Goal: Task Accomplishment & Management: Manage account settings

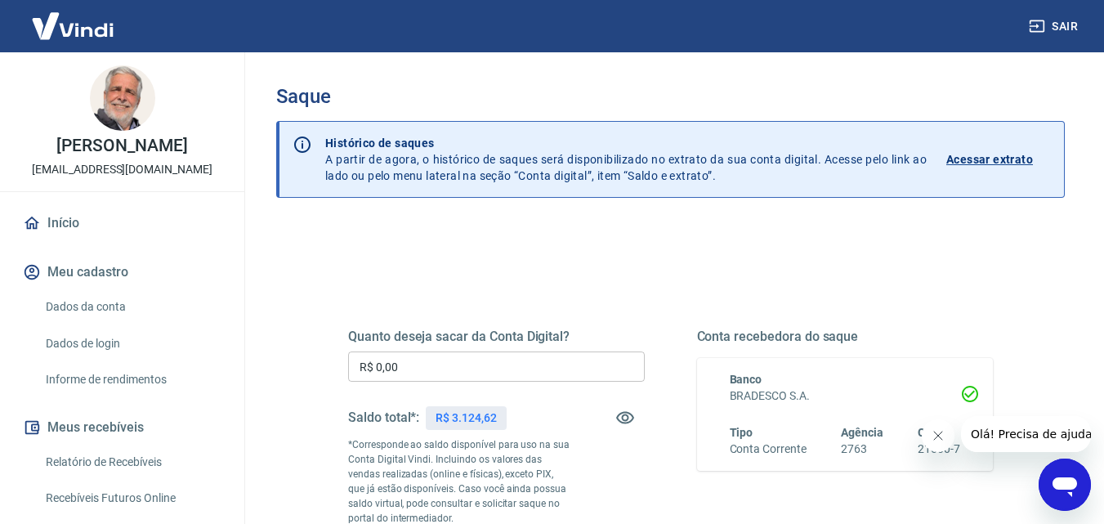
drag, startPoint x: 377, startPoint y: 364, endPoint x: 430, endPoint y: 369, distance: 53.4
click at [430, 366] on input "R$ 0,00" at bounding box center [496, 367] width 297 height 30
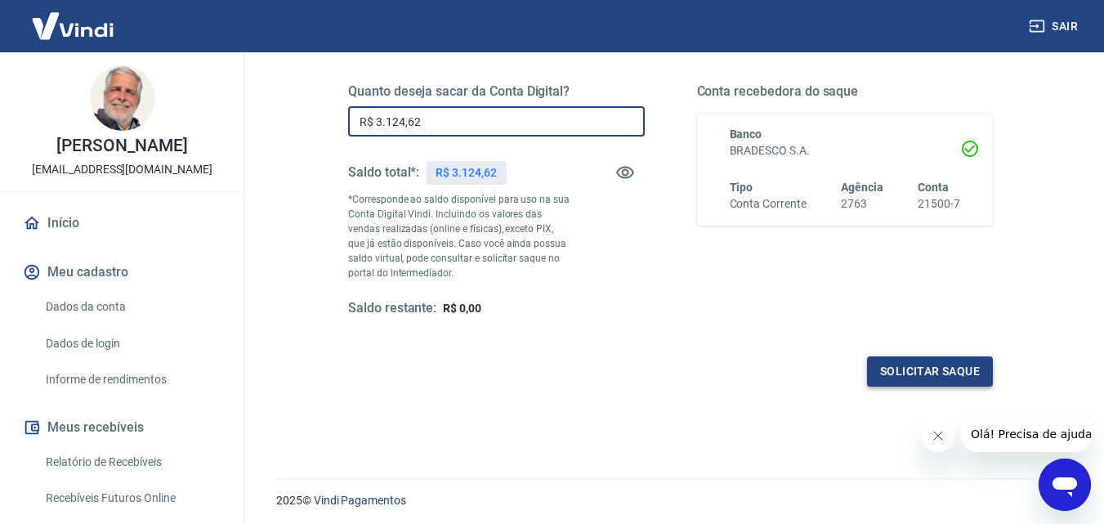
type input "R$ 3.124,62"
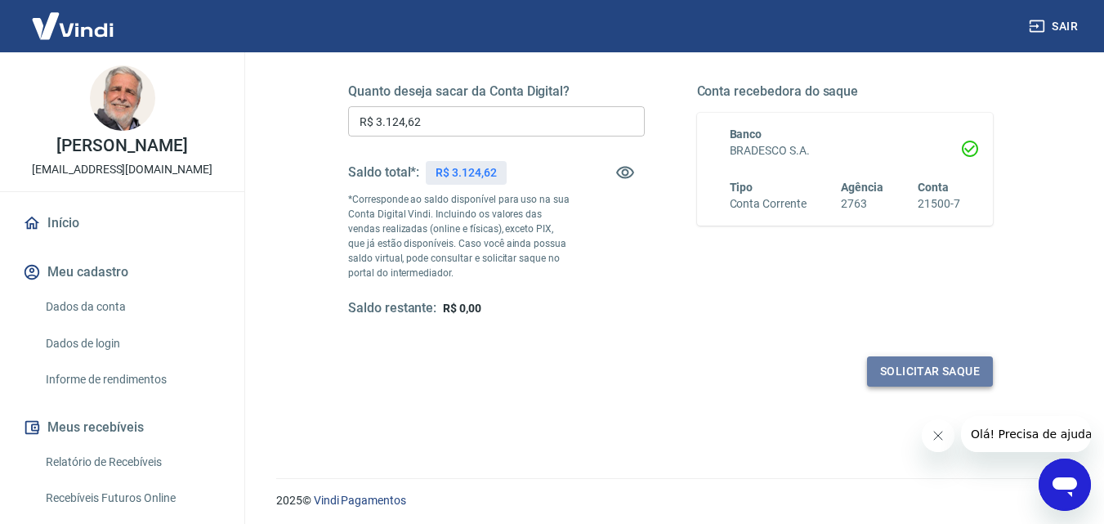
click at [906, 372] on button "Solicitar saque" at bounding box center [930, 371] width 126 height 30
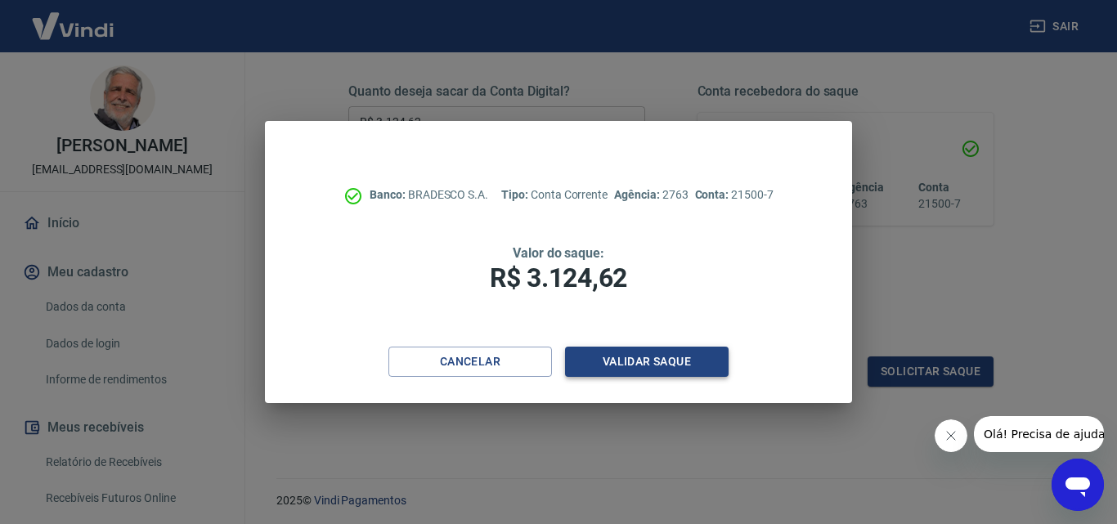
click at [670, 356] on button "Validar saque" at bounding box center [647, 362] width 164 height 30
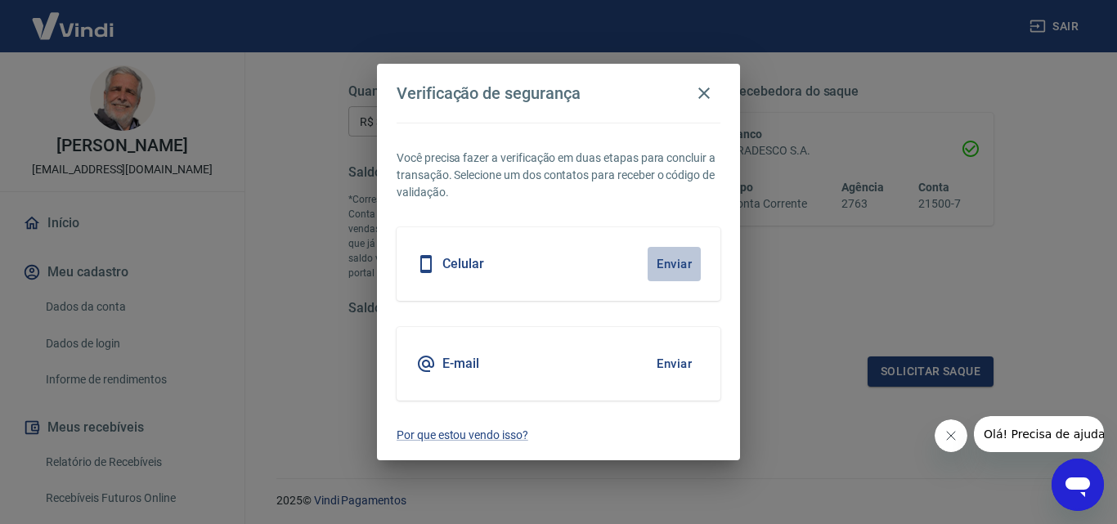
click at [674, 264] on button "Enviar" at bounding box center [673, 264] width 53 height 34
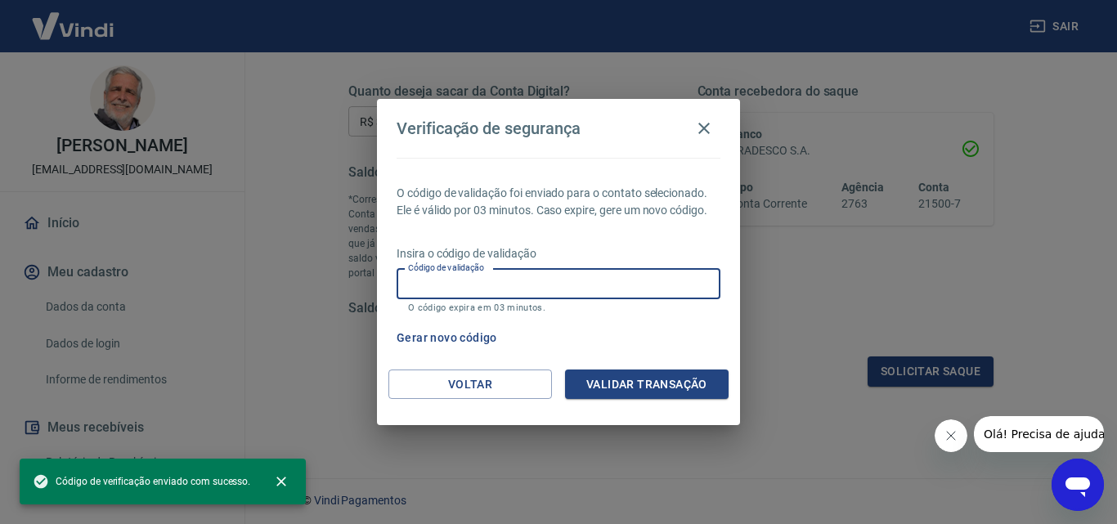
click at [501, 282] on input "Código de validação" at bounding box center [558, 284] width 324 height 30
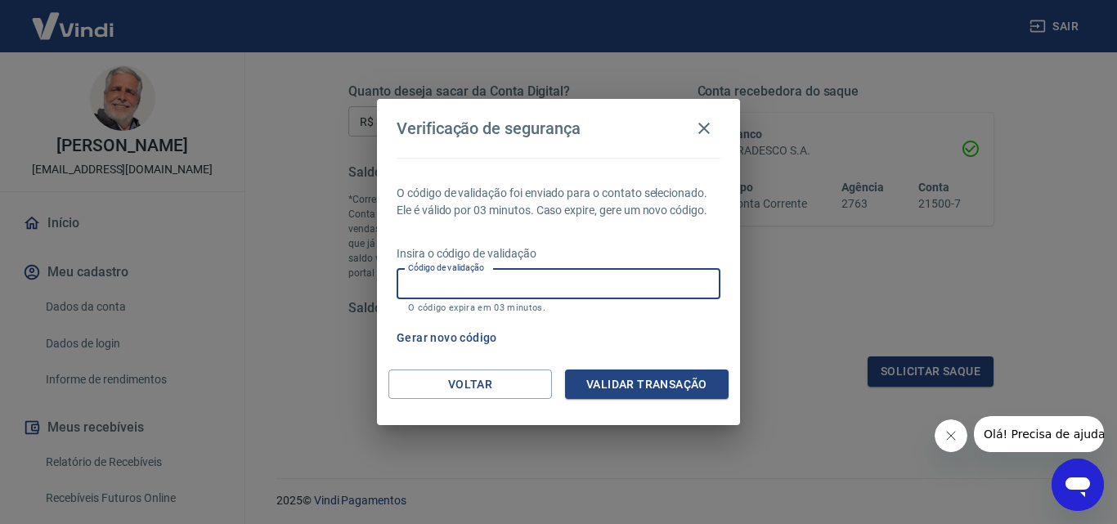
click at [443, 287] on input "Código de validação" at bounding box center [558, 284] width 324 height 30
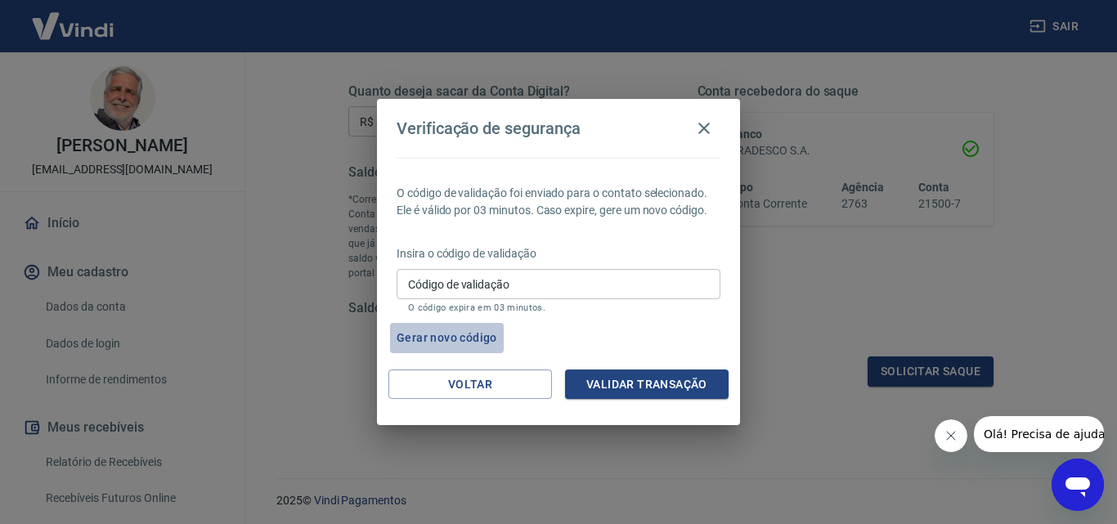
click at [446, 334] on button "Gerar novo código" at bounding box center [447, 338] width 114 height 30
click at [430, 280] on input "Código de validação" at bounding box center [558, 284] width 324 height 30
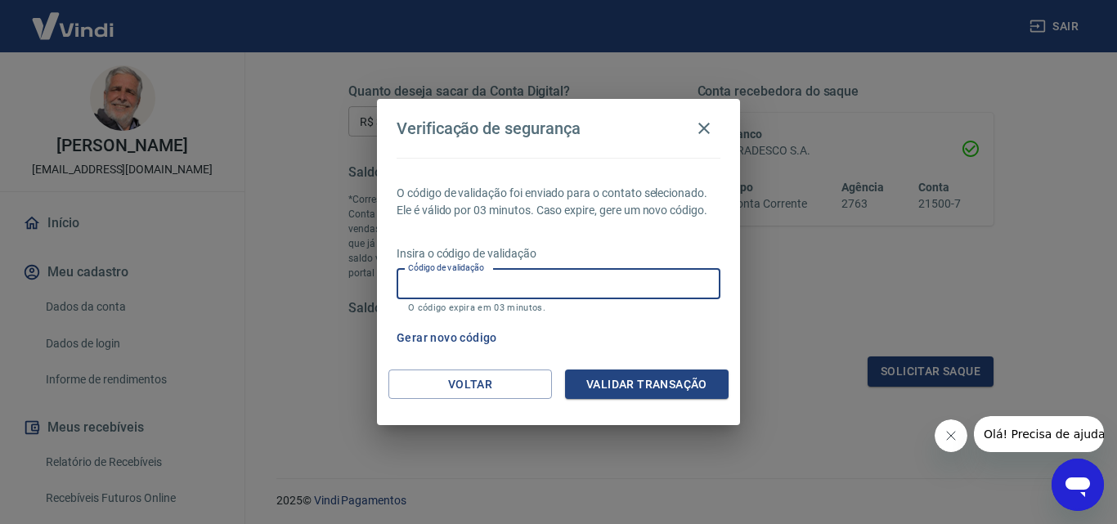
drag, startPoint x: 698, startPoint y: 125, endPoint x: 630, endPoint y: 325, distance: 210.7
click at [698, 125] on icon "button" at bounding box center [704, 129] width 20 height 20
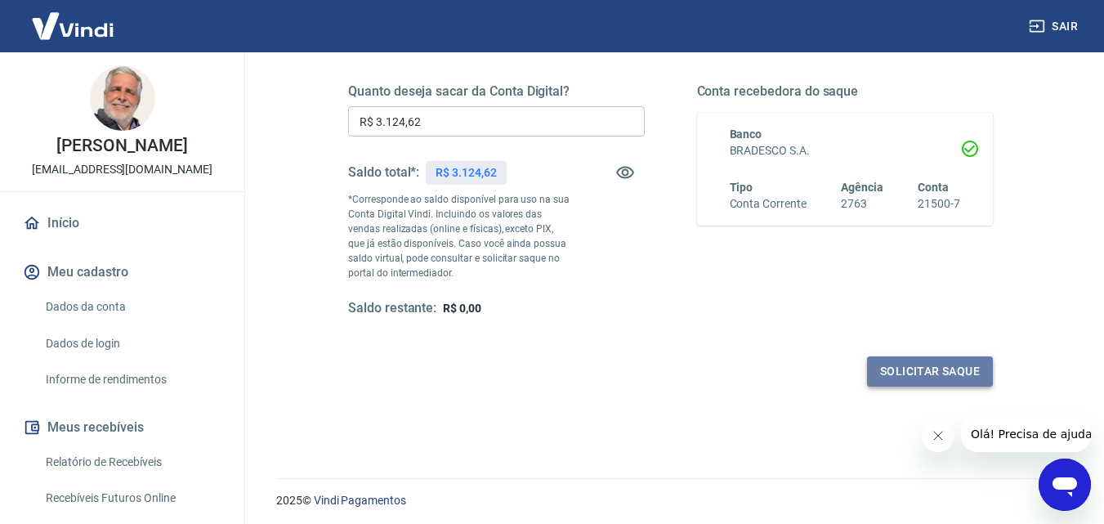
click at [910, 365] on button "Solicitar saque" at bounding box center [930, 371] width 126 height 30
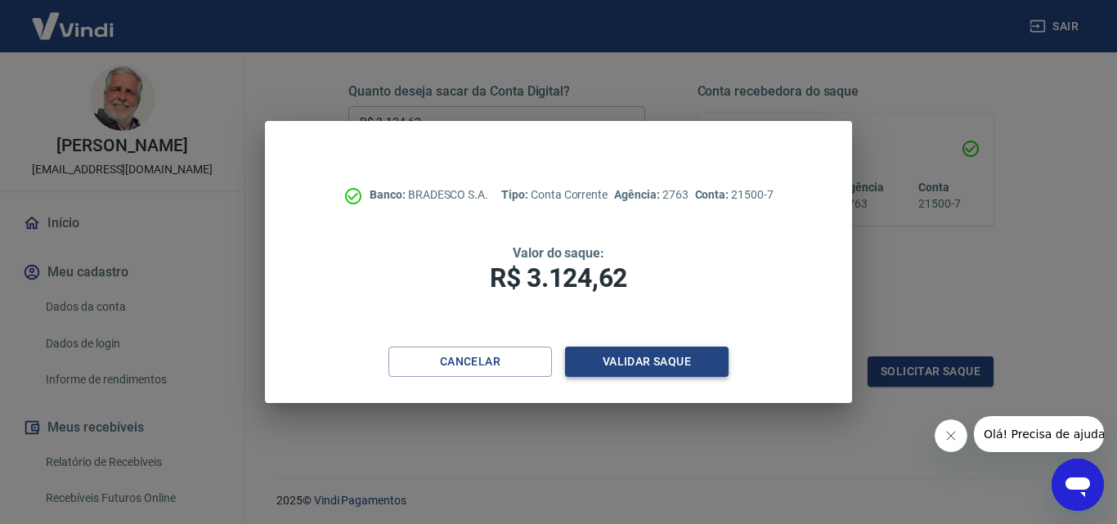
click at [629, 354] on button "Validar saque" at bounding box center [647, 362] width 164 height 30
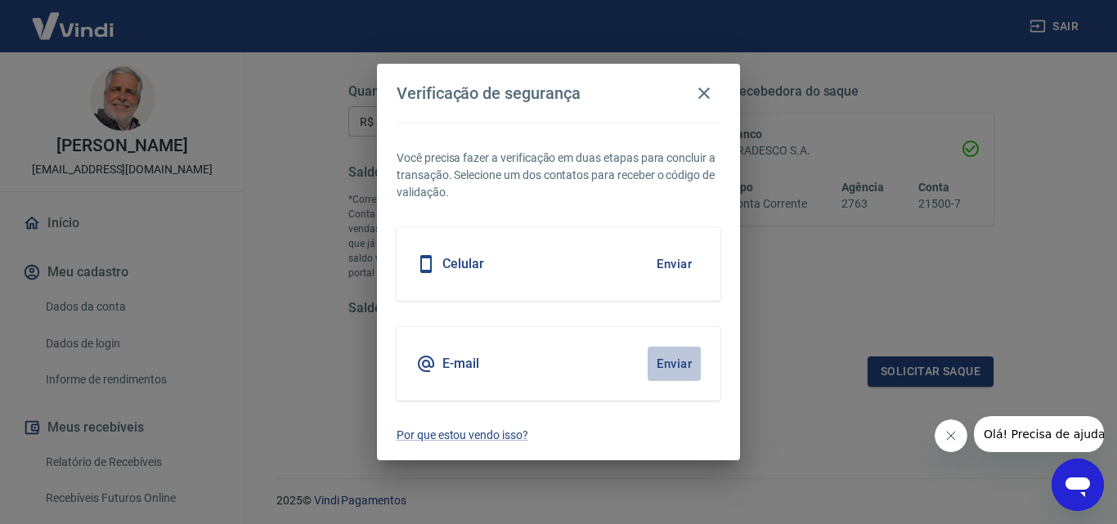
click at [673, 363] on button "Enviar" at bounding box center [673, 364] width 53 height 34
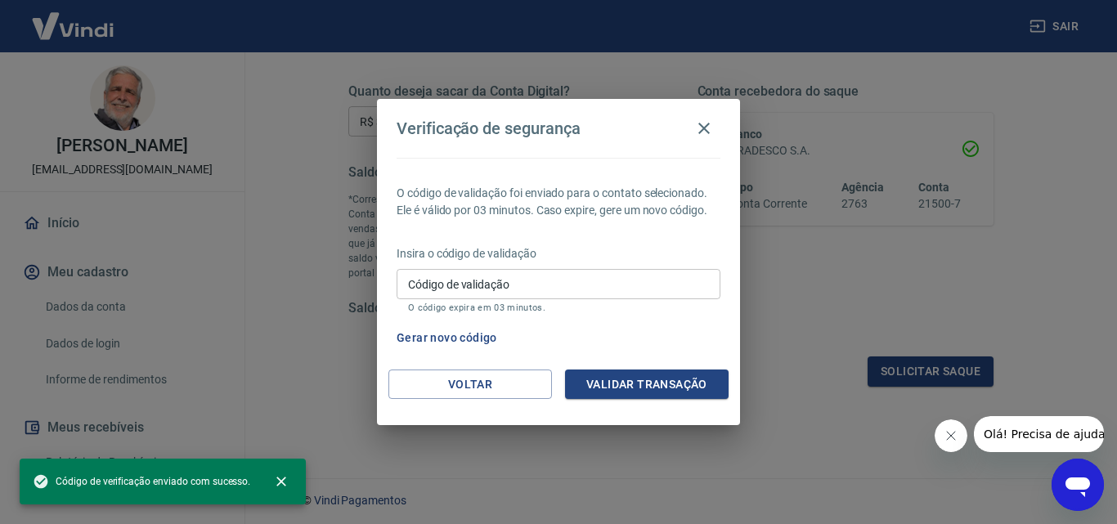
click at [436, 287] on input "Código de validação" at bounding box center [558, 284] width 324 height 30
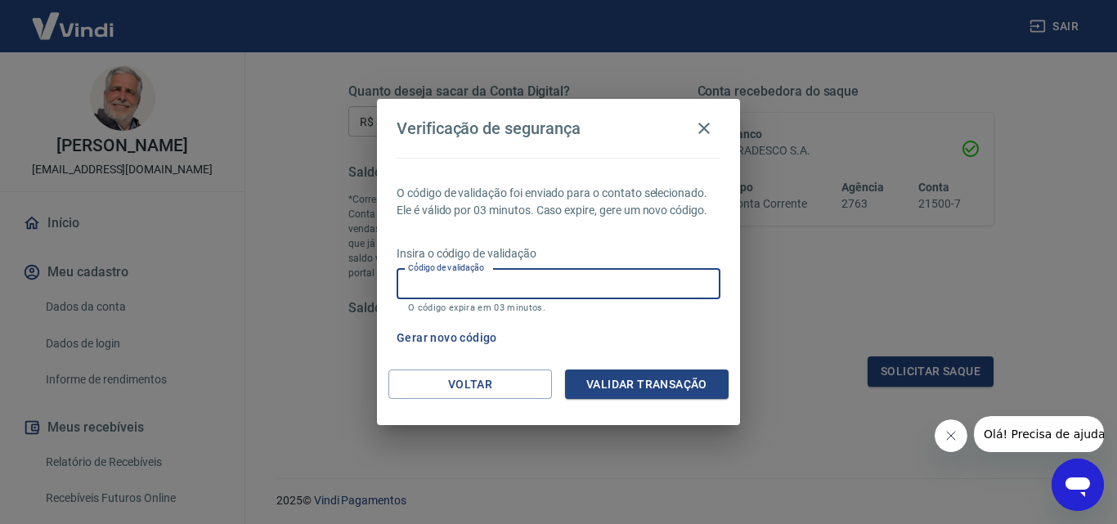
paste input "308554"
type input "308554"
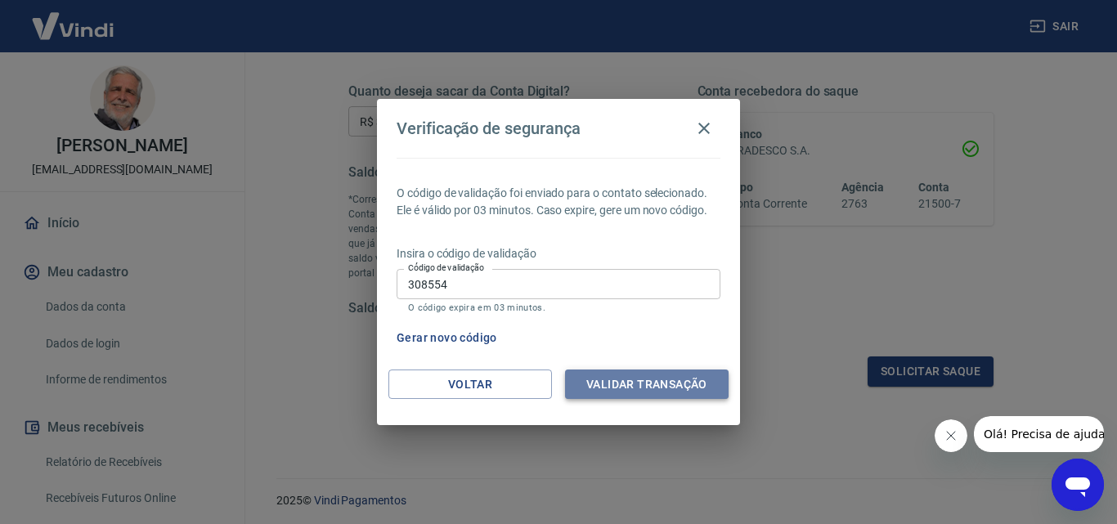
click at [612, 379] on button "Validar transação" at bounding box center [647, 385] width 164 height 30
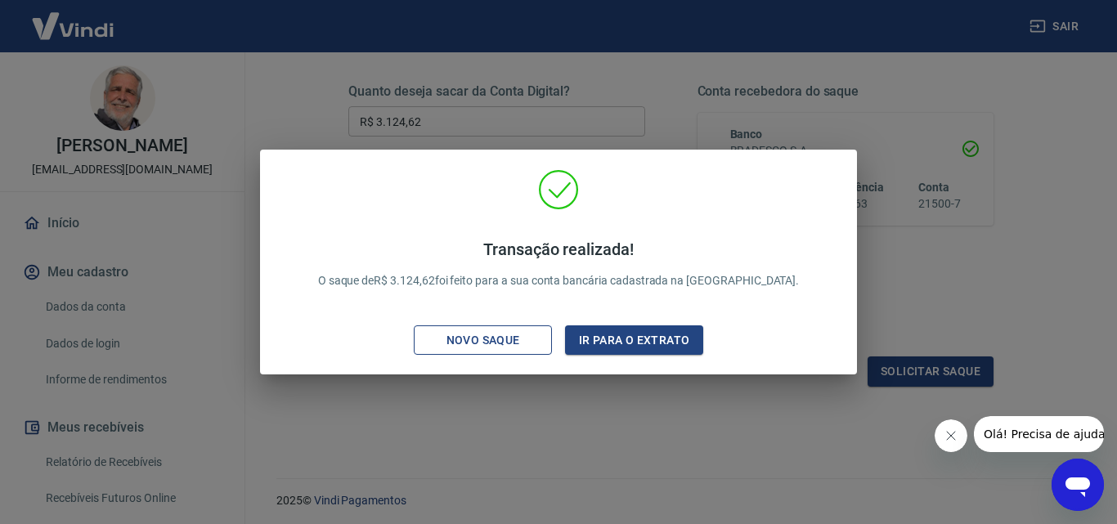
click at [486, 327] on button "Novo saque" at bounding box center [483, 340] width 138 height 30
